Goal: Browse casually: Explore the website without a specific task or goal

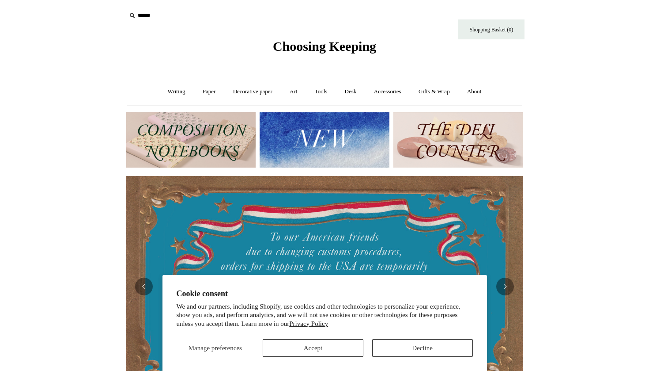
click at [291, 342] on button "Accept" at bounding box center [313, 348] width 101 height 18
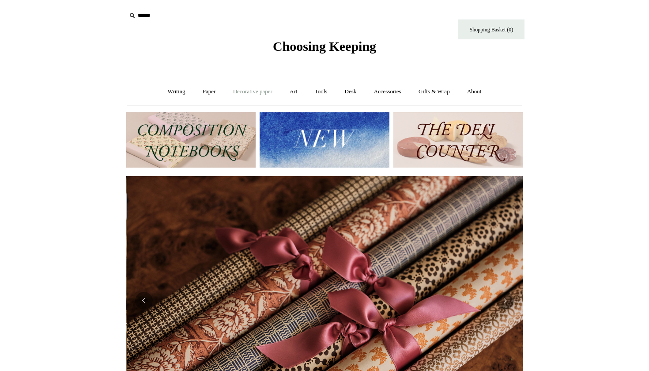
scroll to position [0, 793]
click at [173, 91] on link "Writing +" at bounding box center [177, 91] width 34 height 23
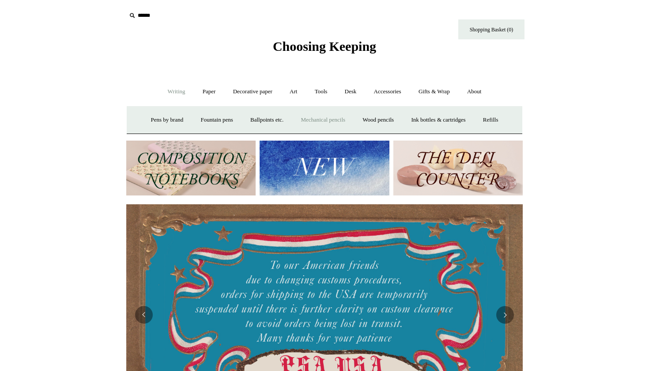
scroll to position [0, 0]
click at [266, 114] on link "Ballpoints etc. +" at bounding box center [267, 119] width 49 height 23
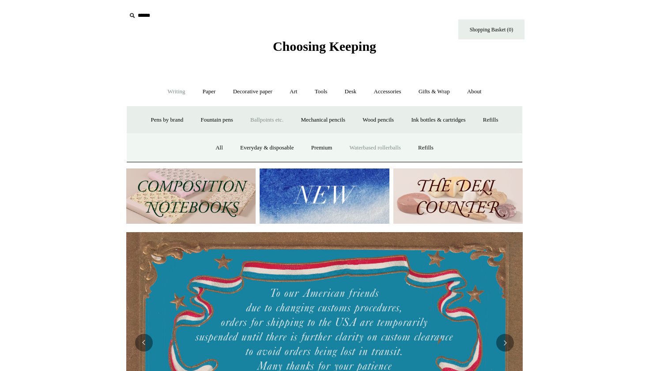
click at [380, 152] on link "Waterbased rollerballs" at bounding box center [375, 147] width 67 height 23
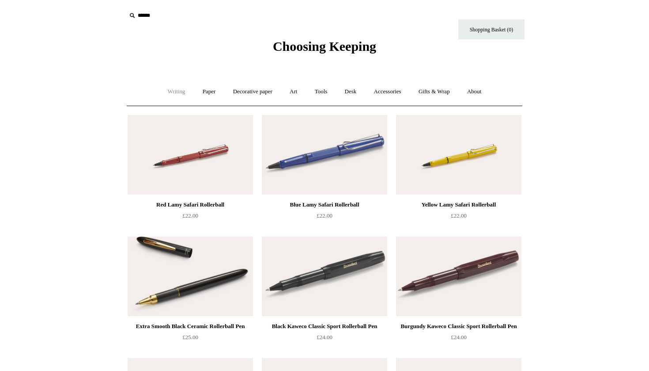
click at [172, 91] on link "Writing +" at bounding box center [177, 91] width 34 height 23
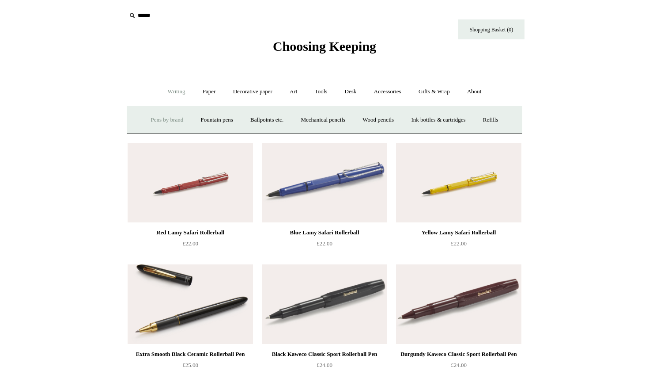
click at [176, 113] on link "Pens by brand +" at bounding box center [167, 119] width 49 height 23
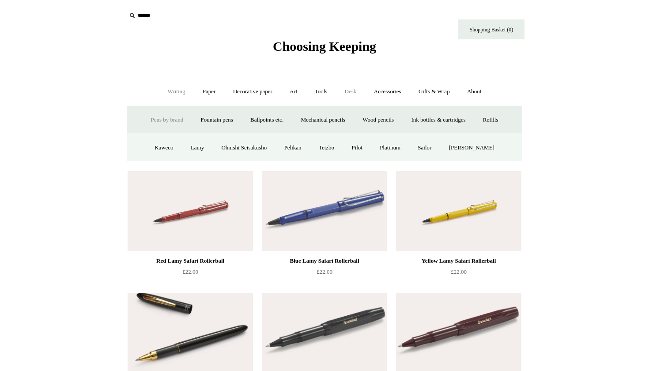
click at [355, 90] on link "Desk +" at bounding box center [351, 91] width 28 height 23
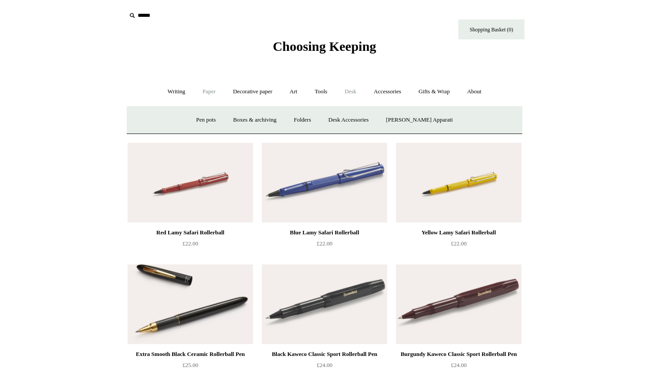
click at [209, 89] on link "Paper +" at bounding box center [209, 91] width 29 height 23
click at [201, 117] on link "Notebooks +" at bounding box center [201, 119] width 41 height 23
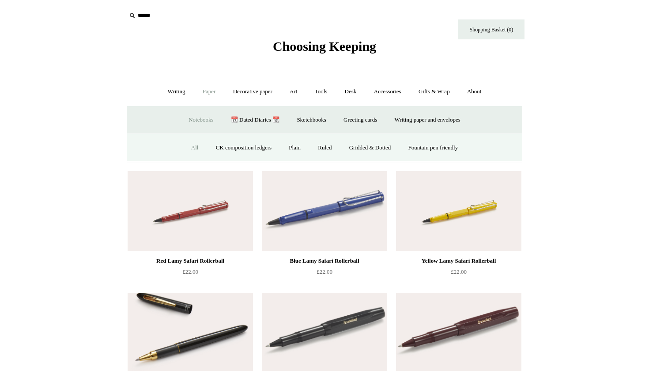
click at [188, 145] on link "All" at bounding box center [194, 147] width 23 height 23
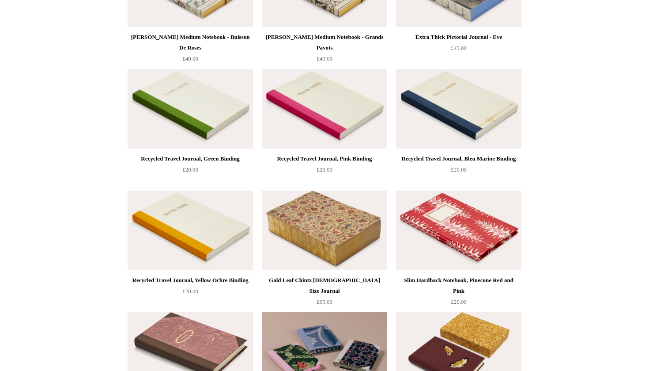
scroll to position [3079, 0]
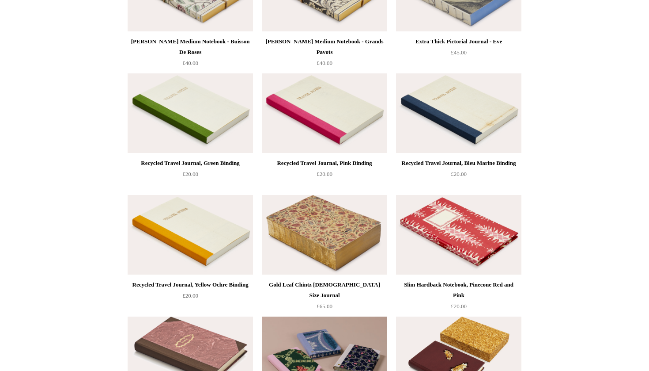
click at [356, 250] on img at bounding box center [324, 235] width 125 height 80
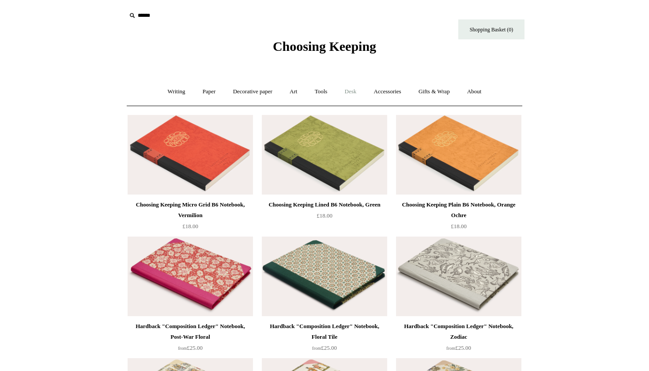
scroll to position [0, 0]
click at [389, 92] on link "Accessories +" at bounding box center [387, 91] width 43 height 23
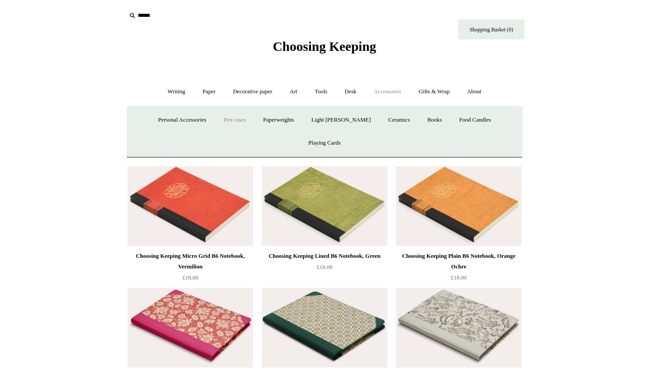
click at [235, 116] on link "Pen cases" at bounding box center [235, 119] width 38 height 23
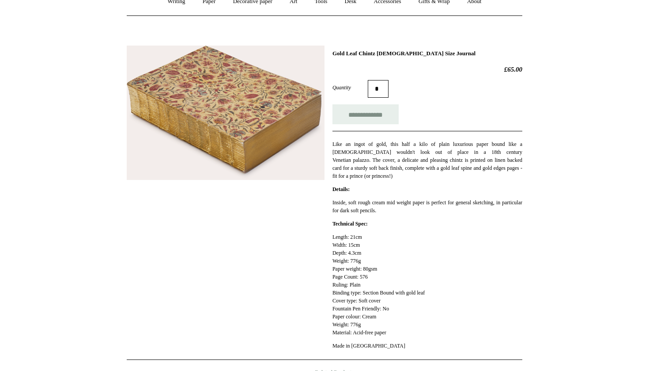
scroll to position [87, 0]
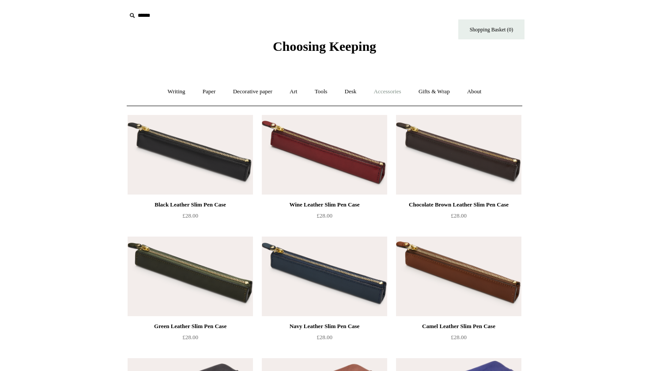
click at [395, 89] on link "Accessories +" at bounding box center [387, 91] width 43 height 23
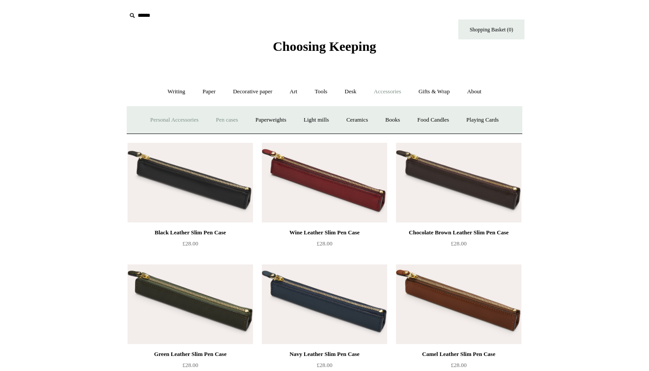
click at [181, 122] on link "Personal Accessories +" at bounding box center [174, 119] width 64 height 23
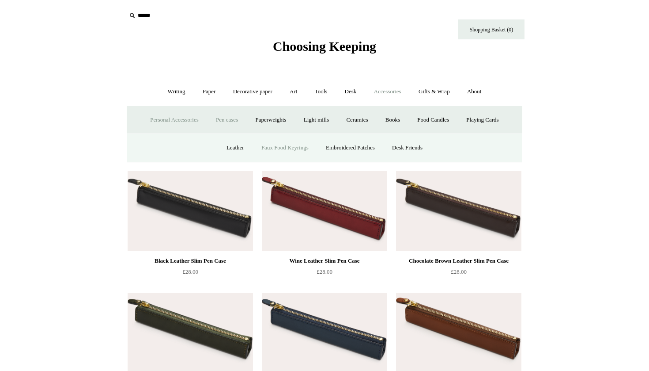
click at [298, 147] on link "Faux Food Keyrings" at bounding box center [285, 147] width 63 height 23
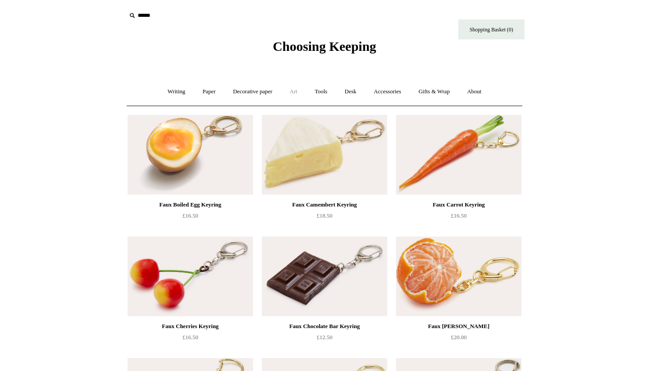
click at [296, 91] on link "Art +" at bounding box center [293, 91] width 23 height 23
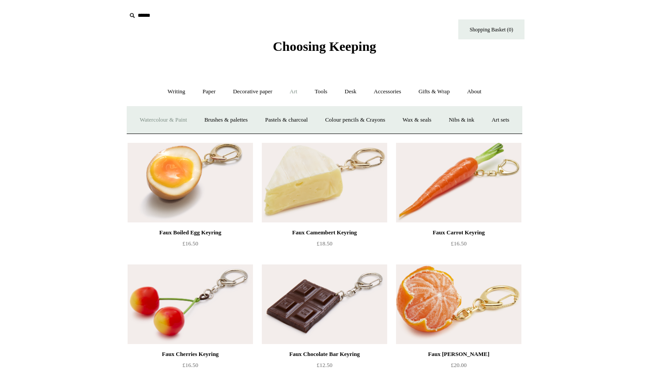
click at [186, 120] on link "Watercolour & Paint" at bounding box center [163, 119] width 63 height 23
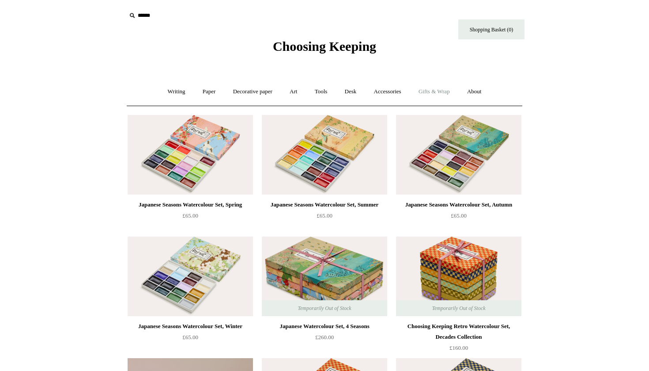
click at [440, 86] on link "Gifts & Wrap +" at bounding box center [434, 91] width 47 height 23
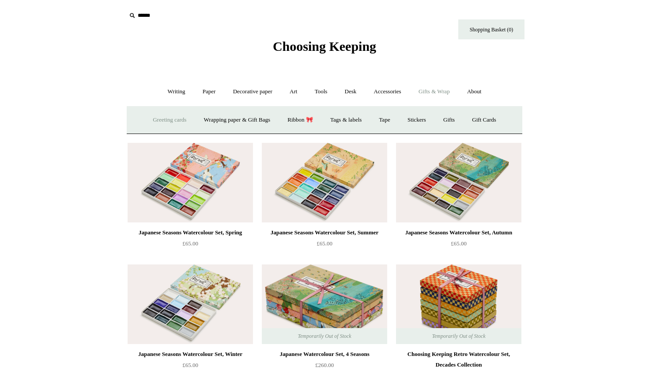
click at [180, 117] on link "Greeting cards +" at bounding box center [169, 119] width 49 height 23
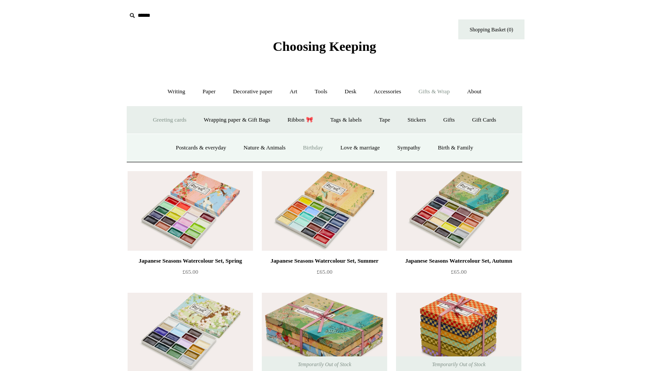
click at [324, 142] on link "Birthday" at bounding box center [313, 147] width 36 height 23
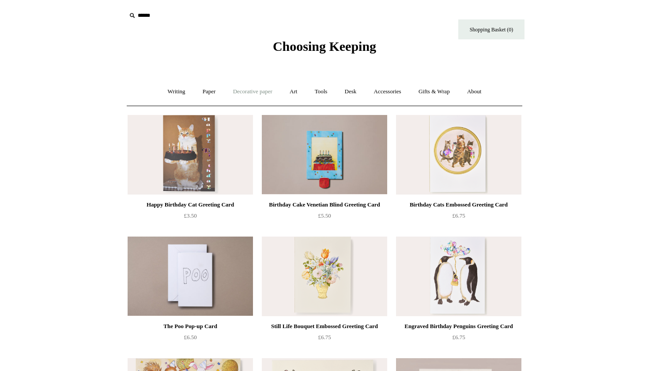
click at [257, 91] on link "Decorative paper +" at bounding box center [252, 91] width 55 height 23
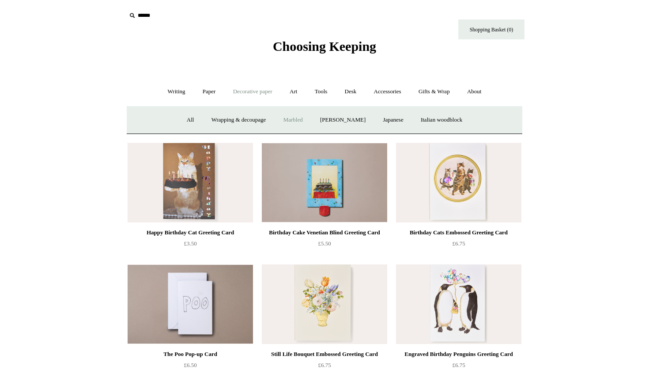
click at [294, 118] on link "Marbled" at bounding box center [293, 119] width 35 height 23
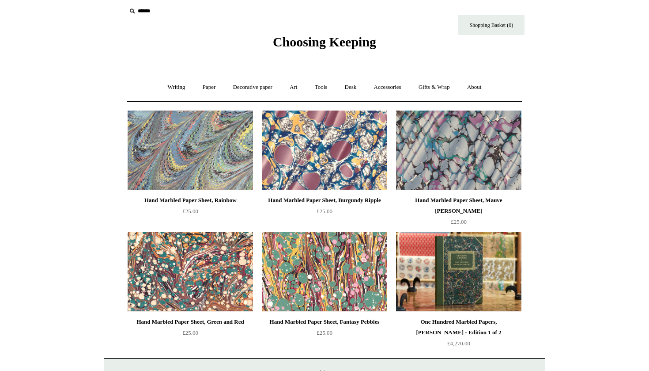
scroll to position [6, 0]
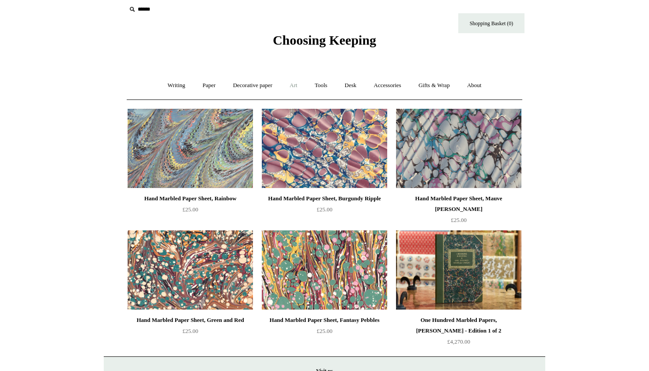
click at [296, 88] on link "Art +" at bounding box center [293, 85] width 23 height 23
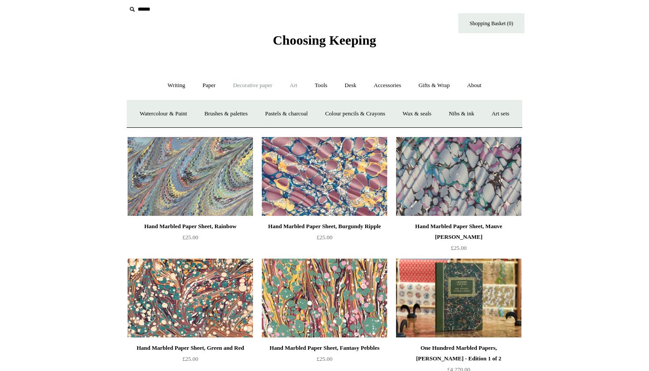
click at [258, 87] on link "Decorative paper +" at bounding box center [252, 85] width 55 height 23
click at [402, 117] on link "Japanese" at bounding box center [393, 113] width 36 height 23
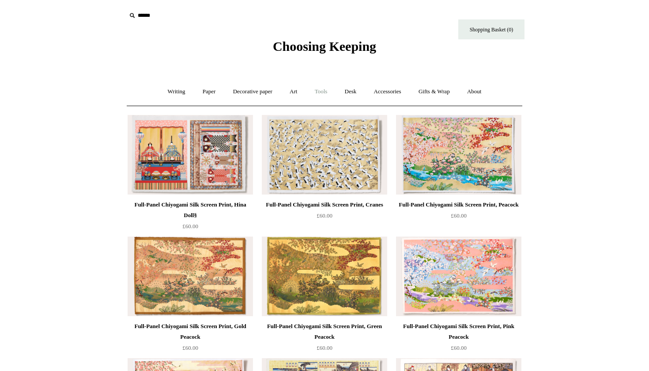
click at [327, 95] on link "Tools +" at bounding box center [321, 91] width 29 height 23
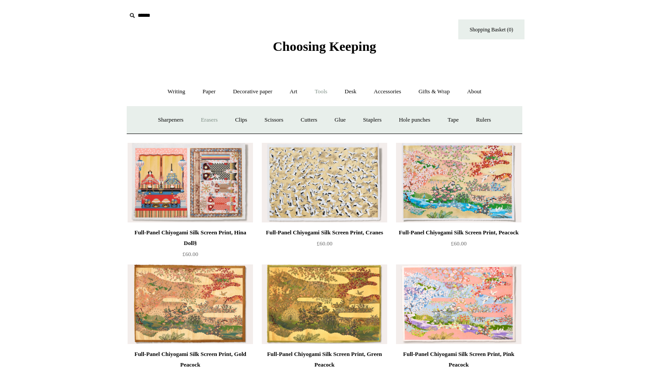
click at [198, 117] on link "Erasers" at bounding box center [209, 119] width 33 height 23
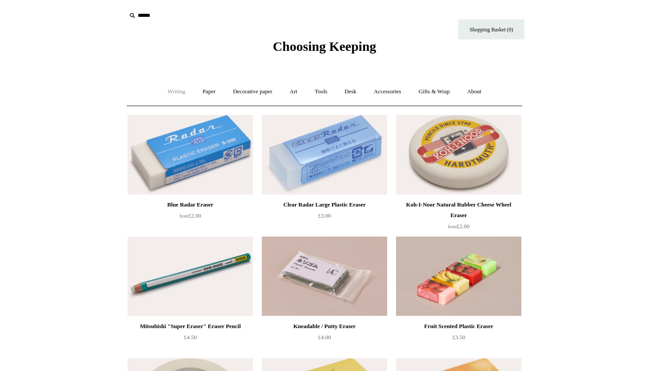
click at [169, 96] on link "Writing +" at bounding box center [177, 91] width 34 height 23
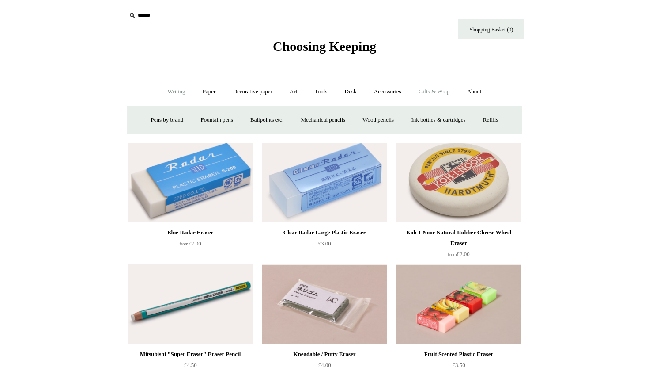
click at [440, 91] on link "Gifts & Wrap +" at bounding box center [434, 91] width 47 height 23
click at [305, 120] on link "Ribbon 🎀" at bounding box center [301, 119] width 42 height 23
